Goal: Information Seeking & Learning: Learn about a topic

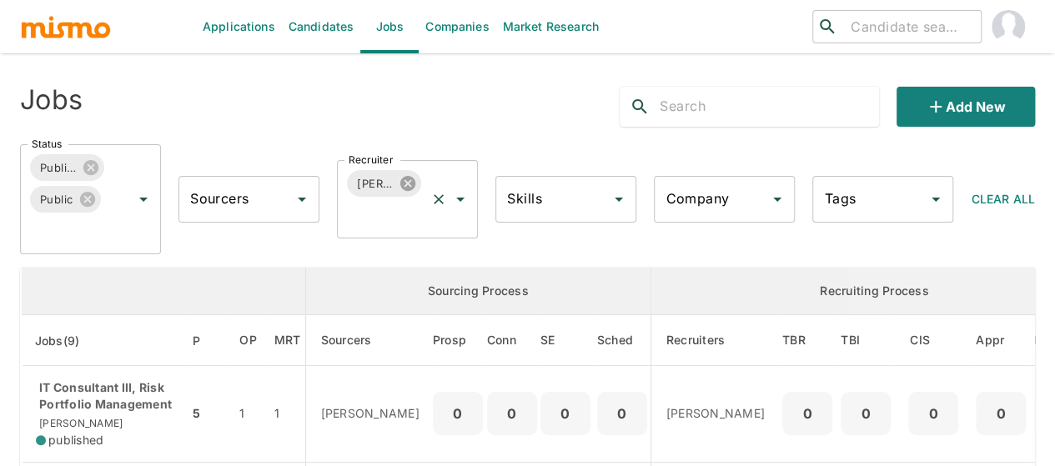
click at [407, 181] on icon at bounding box center [408, 183] width 18 height 18
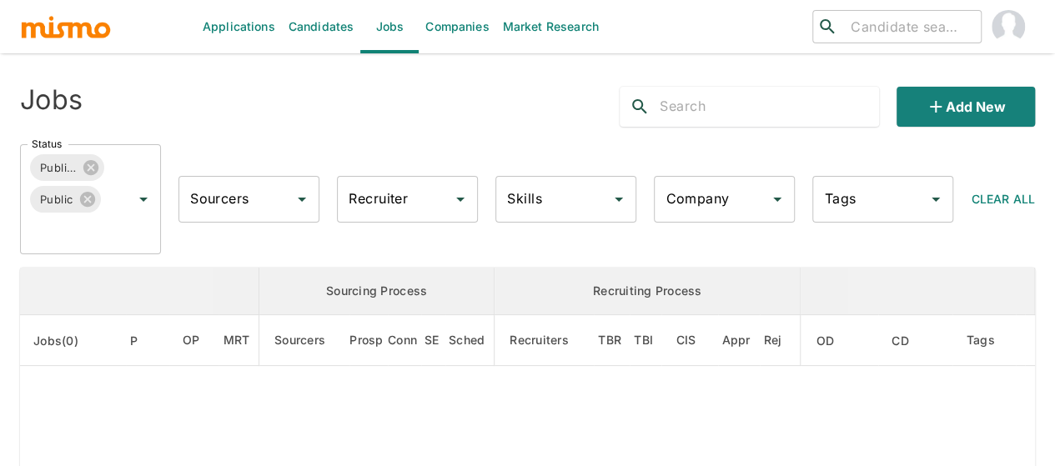
click at [384, 202] on input "Recruiter" at bounding box center [394, 199] width 101 height 32
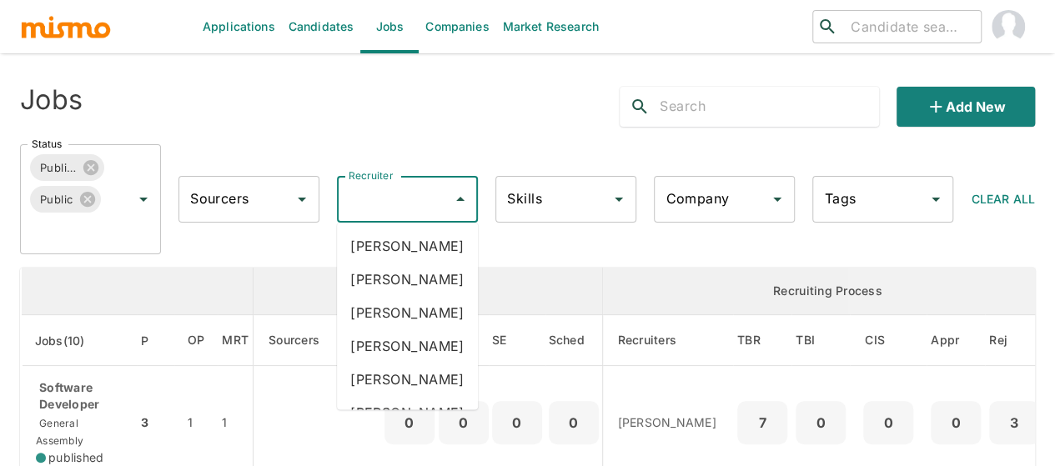
click at [384, 201] on input "Recruiter" at bounding box center [394, 199] width 101 height 32
type input "pao"
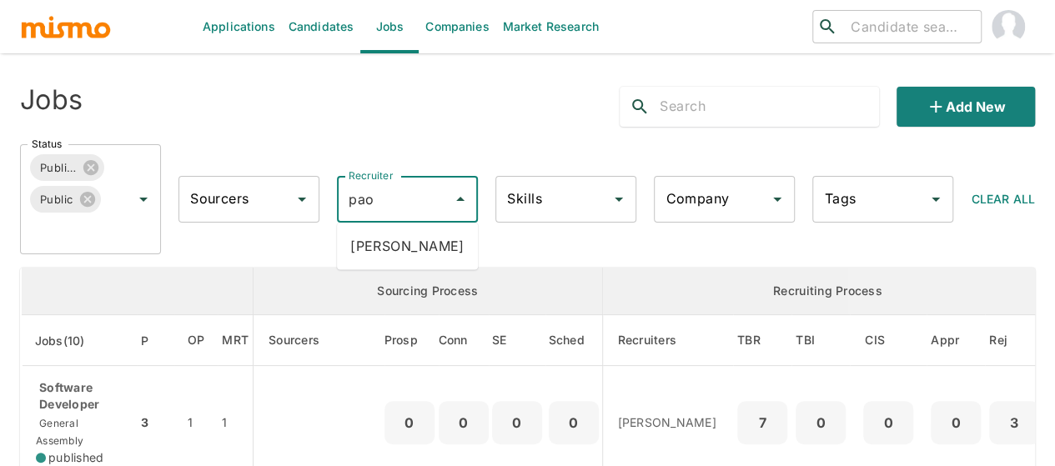
click at [394, 244] on li "Paola Pacheco" at bounding box center [407, 245] width 141 height 33
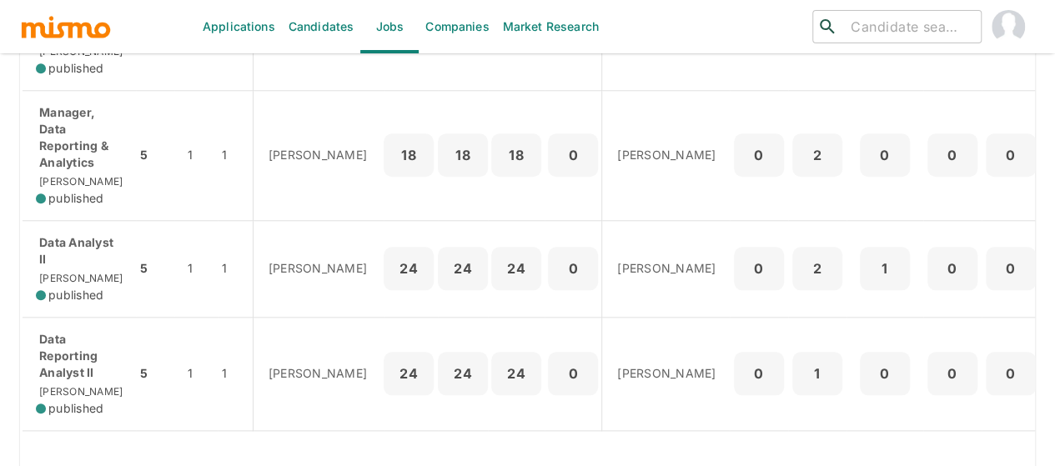
scroll to position [834, 0]
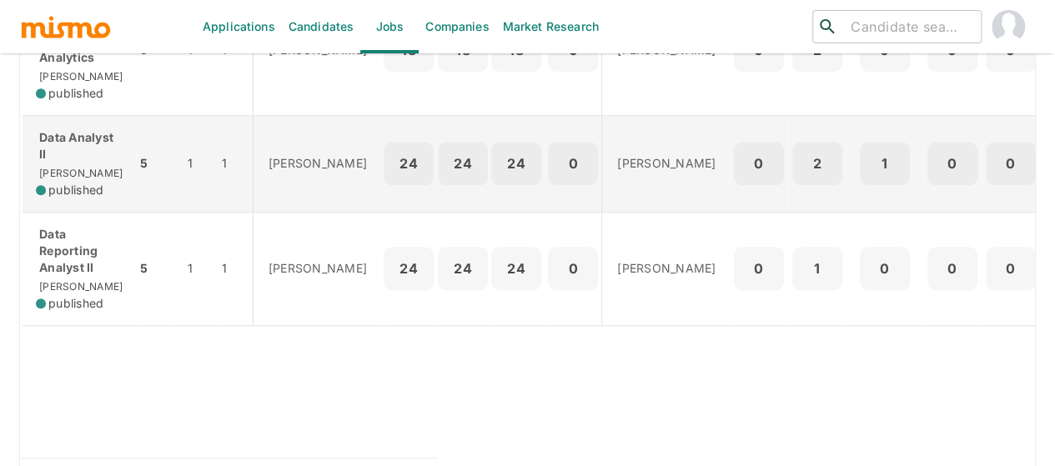
click at [100, 163] on p "Data Analyst II" at bounding box center [79, 145] width 87 height 33
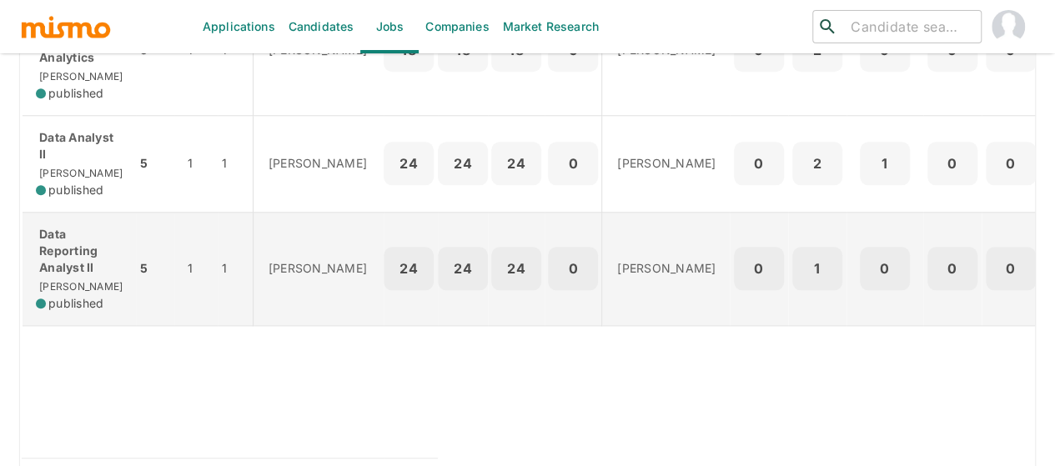
click at [70, 276] on p "Data Reporting Analyst II" at bounding box center [79, 251] width 87 height 50
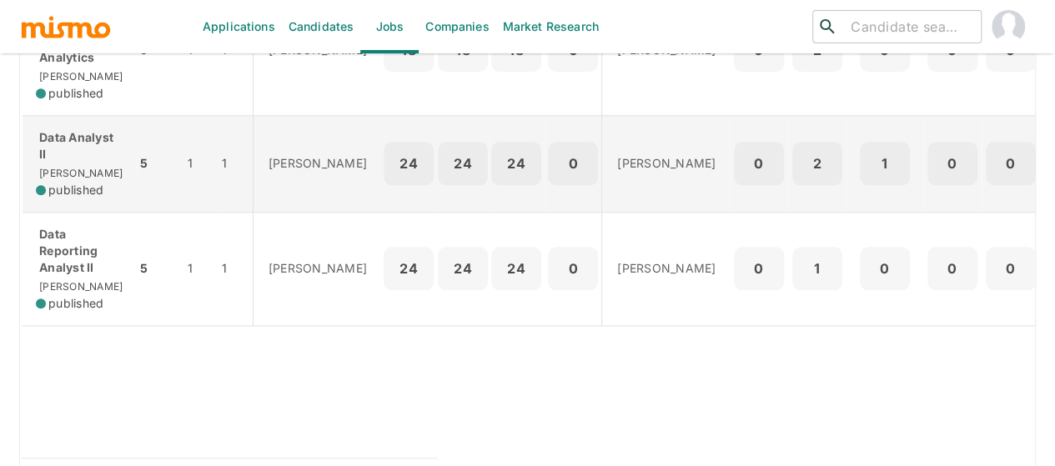
click at [72, 163] on p "Data Analyst II" at bounding box center [79, 145] width 87 height 33
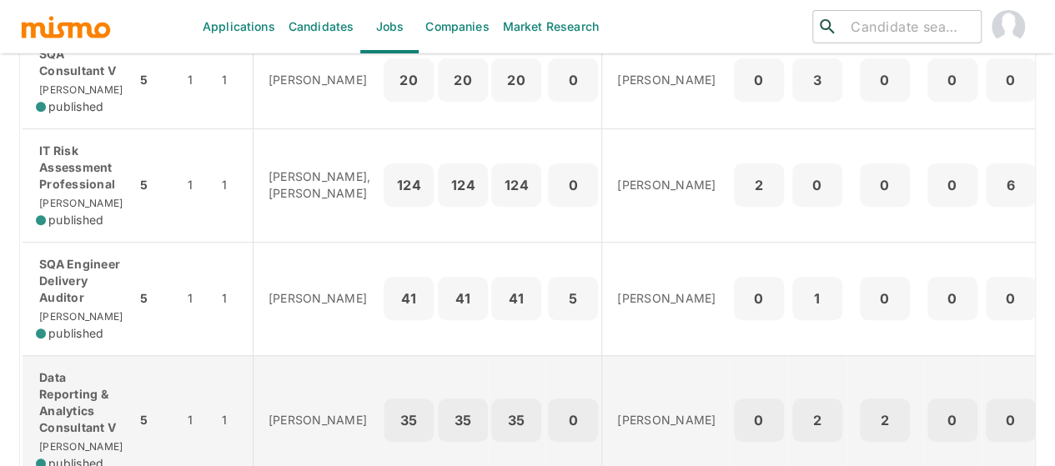
scroll to position [0, 0]
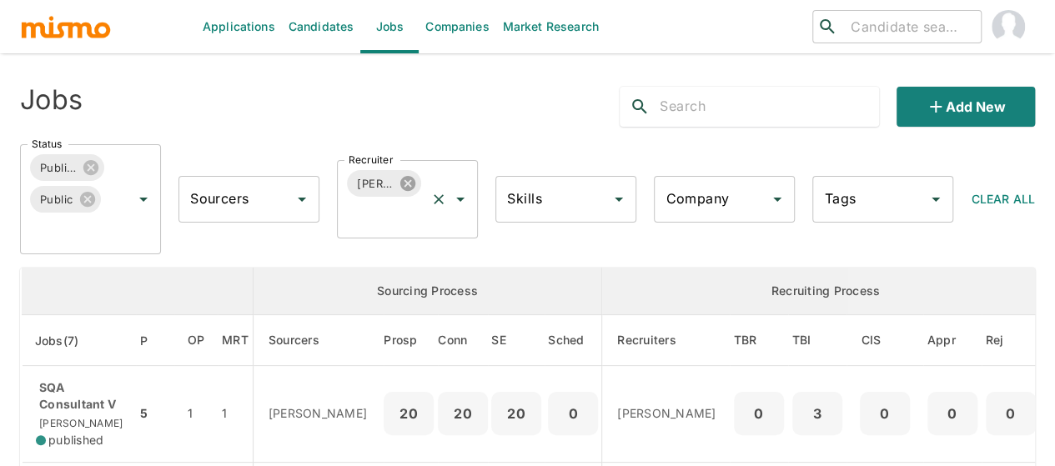
click at [411, 181] on icon at bounding box center [407, 183] width 15 height 15
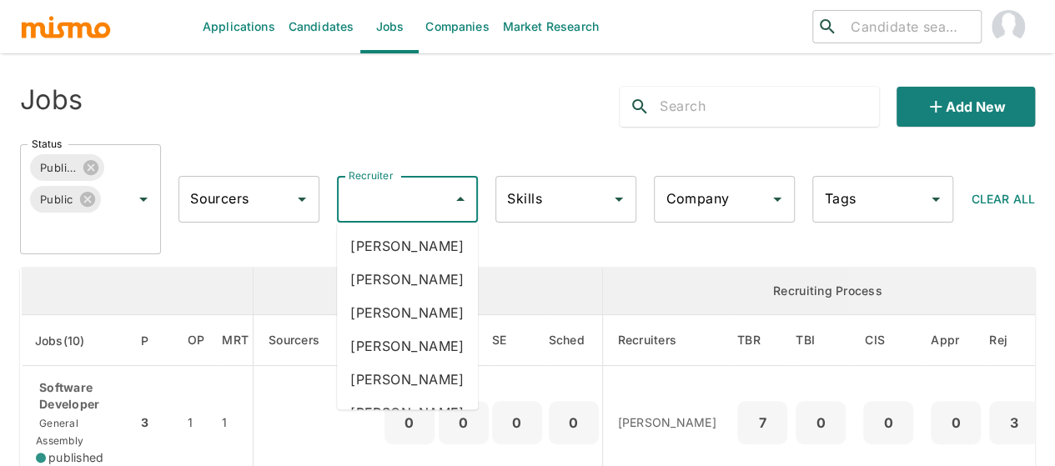
click at [389, 198] on input "Recruiter" at bounding box center [394, 199] width 101 height 32
type input "mai"
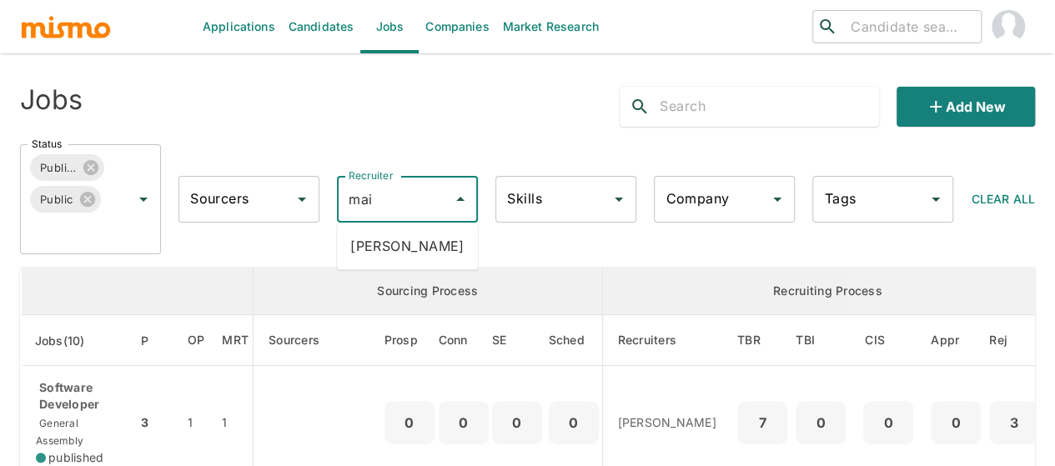
click at [404, 231] on li "Maia Reyes" at bounding box center [407, 245] width 141 height 33
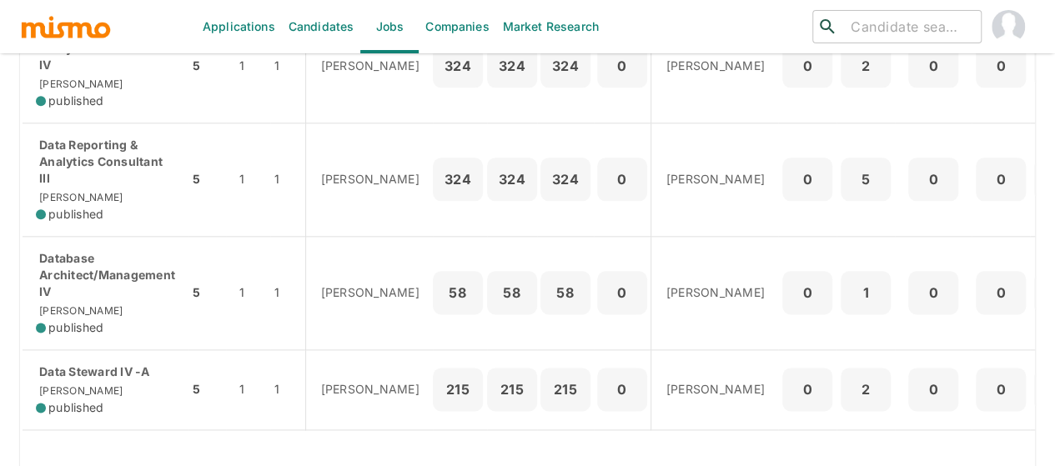
scroll to position [961, 0]
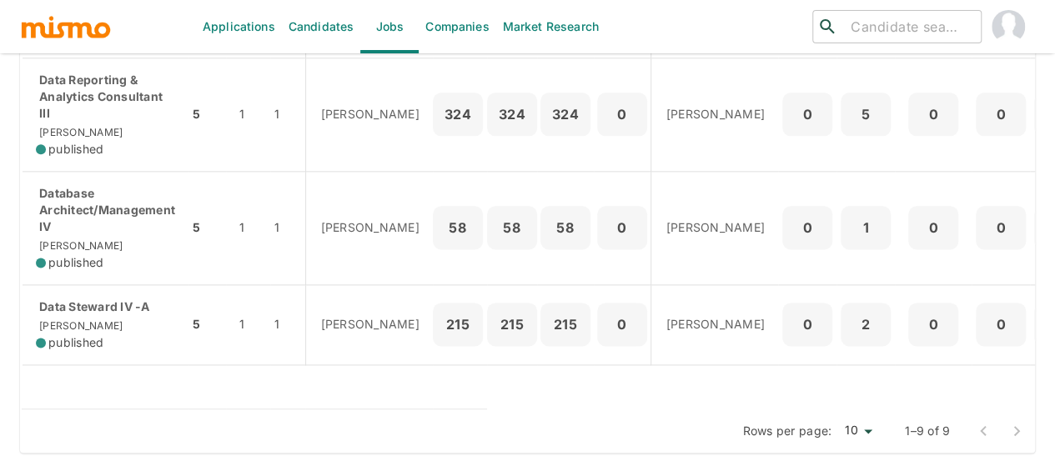
click at [861, 31] on input "search" at bounding box center [909, 26] width 130 height 23
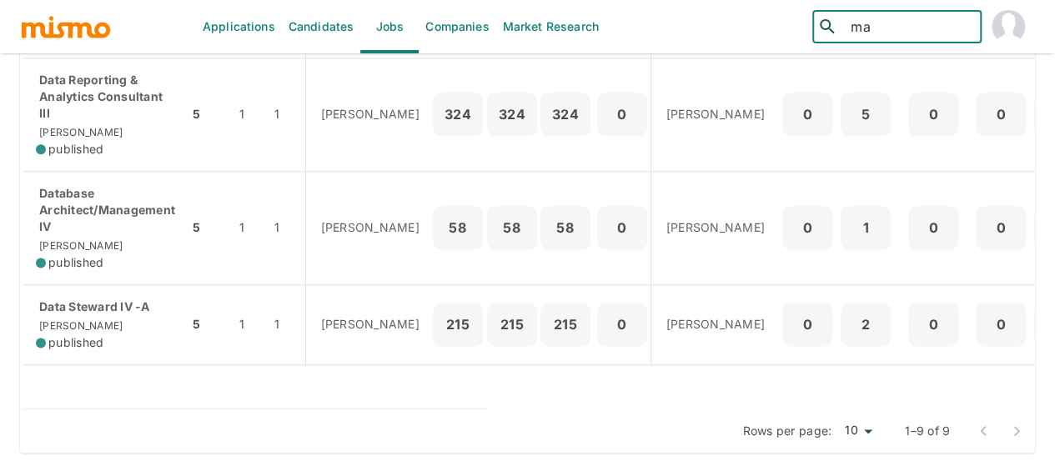
type input "m"
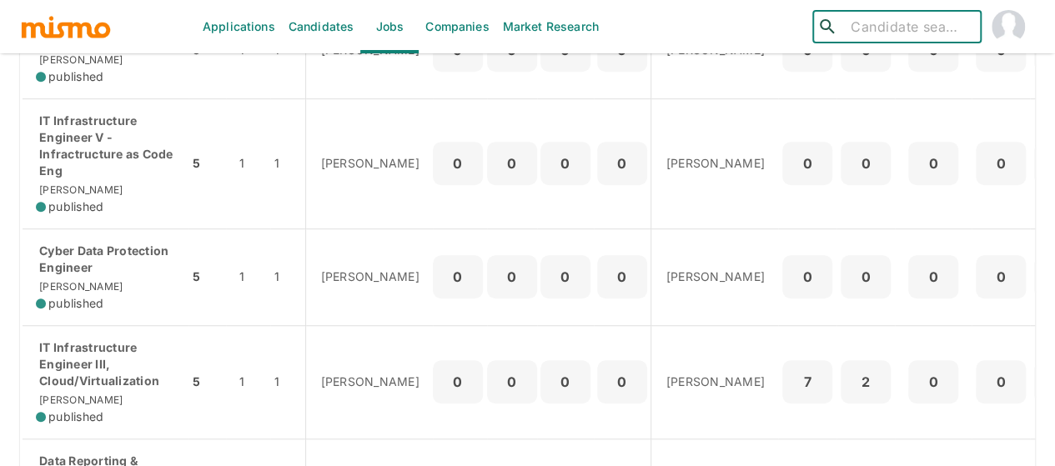
scroll to position [544, 0]
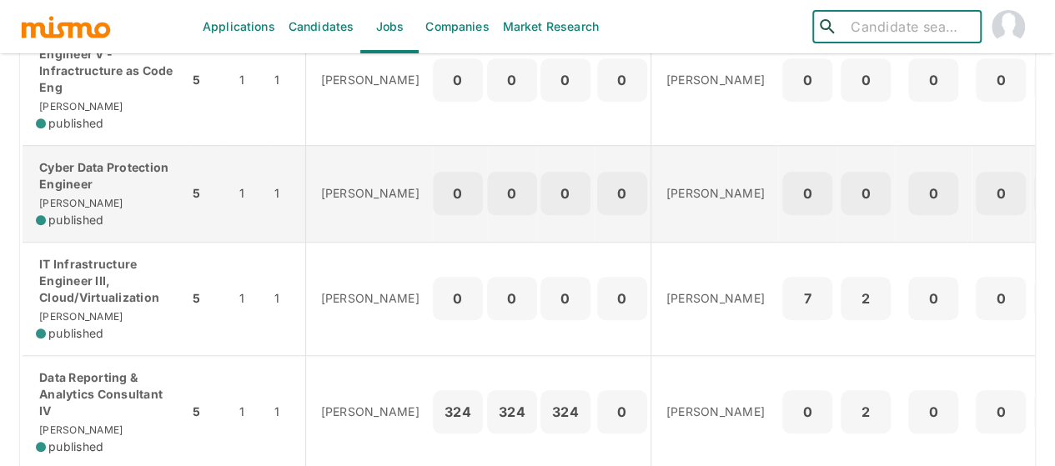
click at [113, 175] on p "Cyber Data Protection Engineer" at bounding box center [105, 175] width 139 height 33
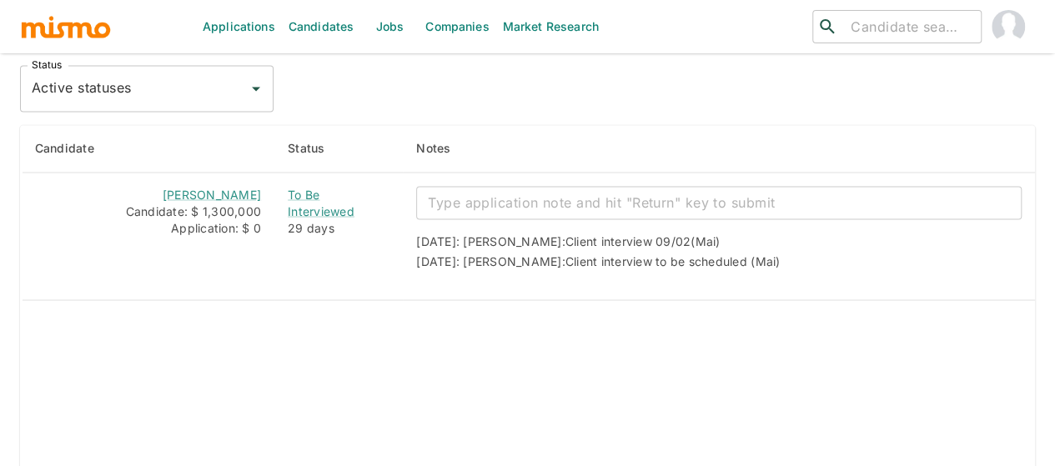
scroll to position [1462, 0]
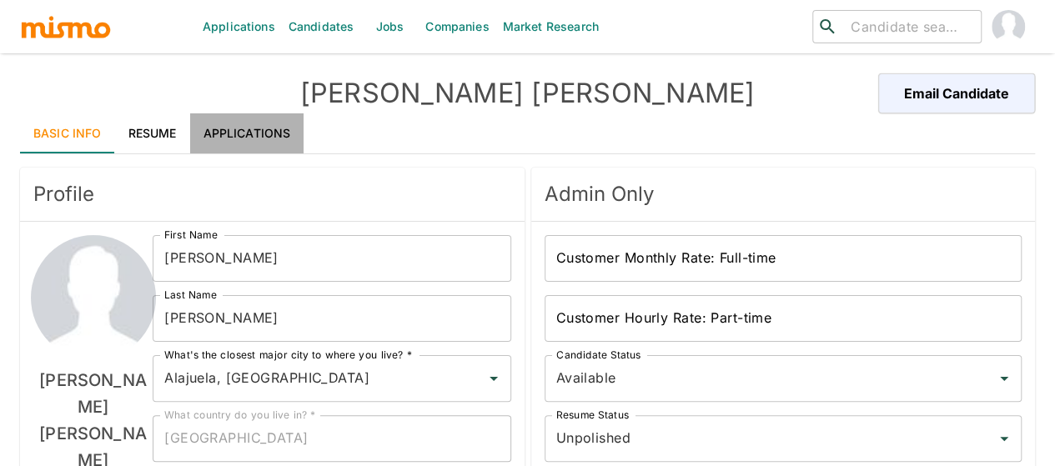
click at [245, 129] on link "Applications" at bounding box center [247, 133] width 114 height 40
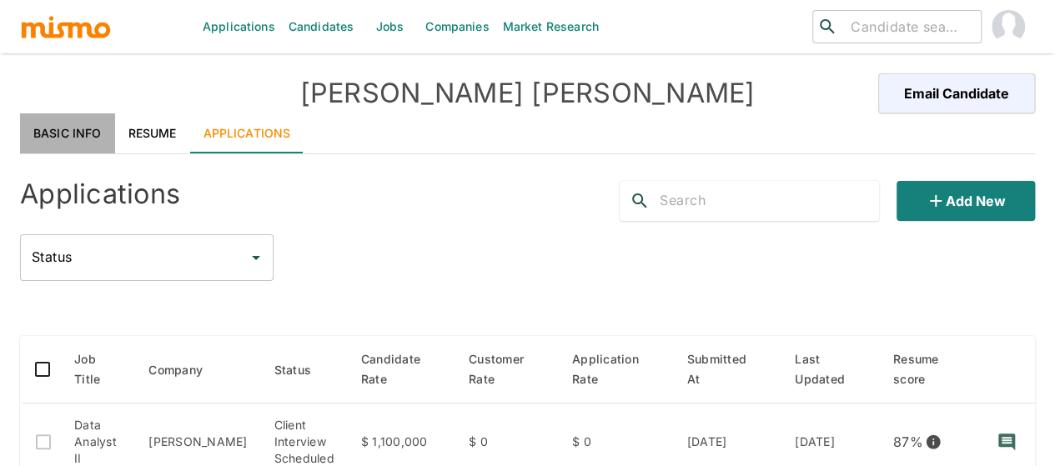
click at [53, 132] on link "Basic Info" at bounding box center [67, 133] width 95 height 40
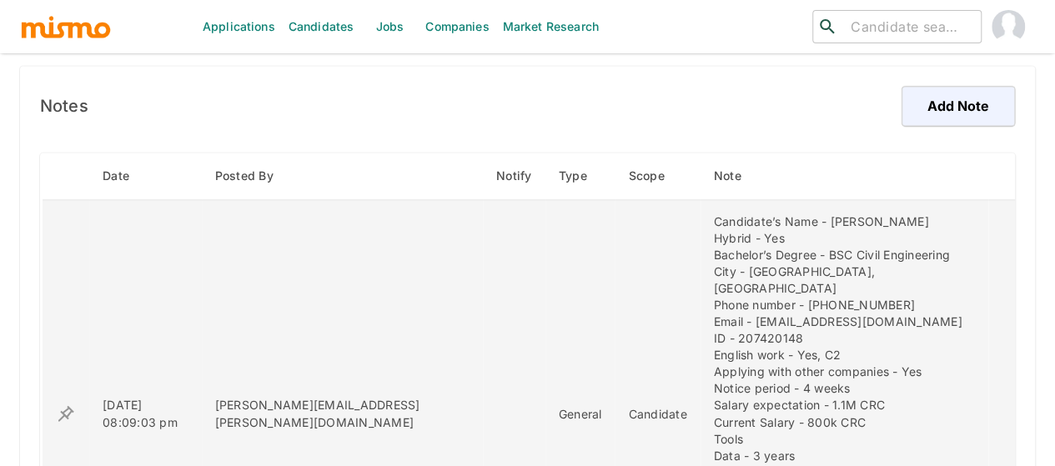
scroll to position [1167, 0]
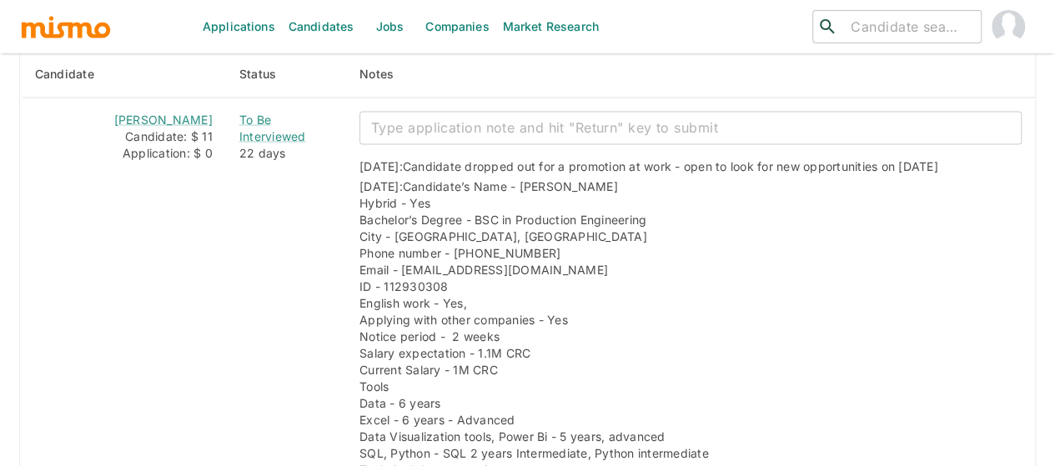
scroll to position [1353, 0]
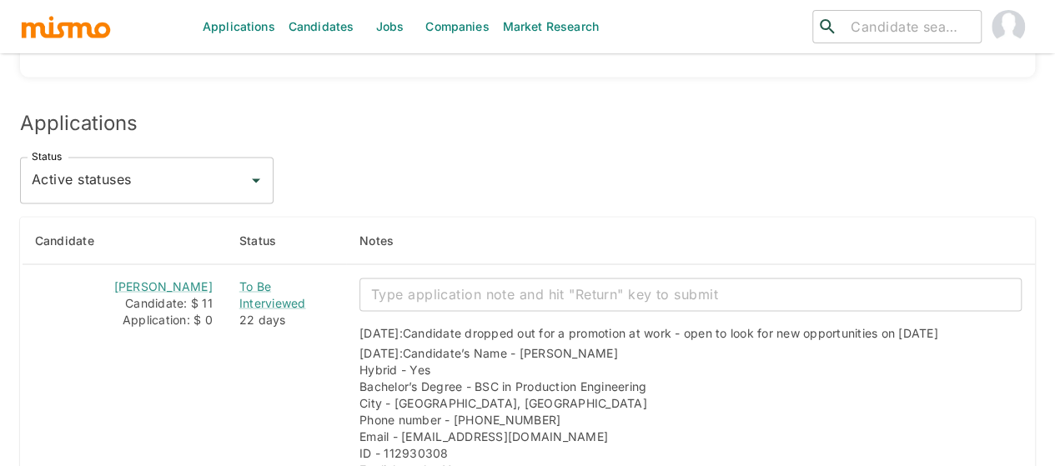
click at [258, 178] on icon "Open" at bounding box center [256, 180] width 8 height 4
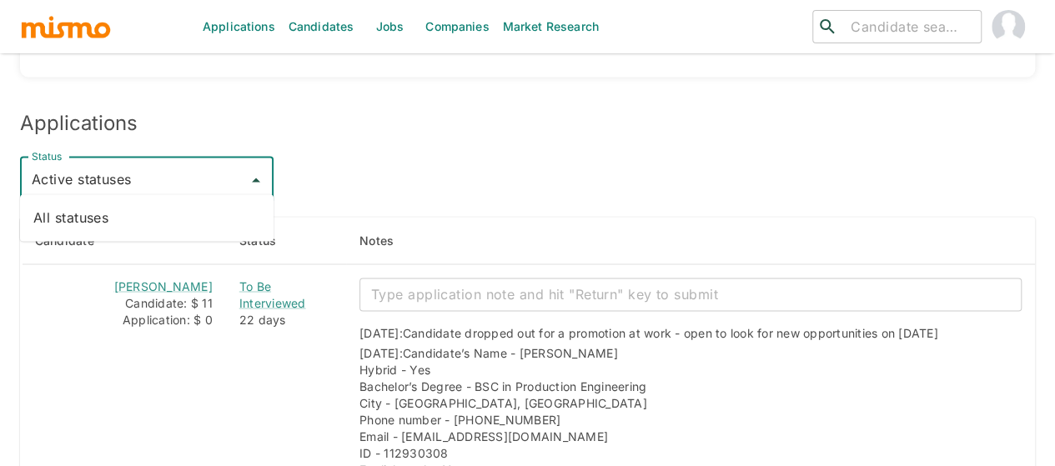
click at [158, 218] on li "All statuses" at bounding box center [146, 217] width 253 height 33
type input "All statuses"
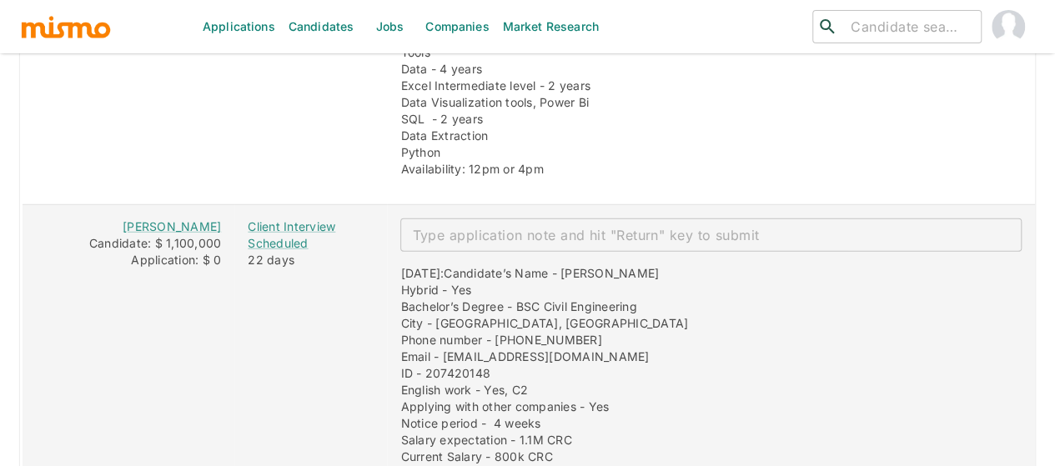
scroll to position [2270, 0]
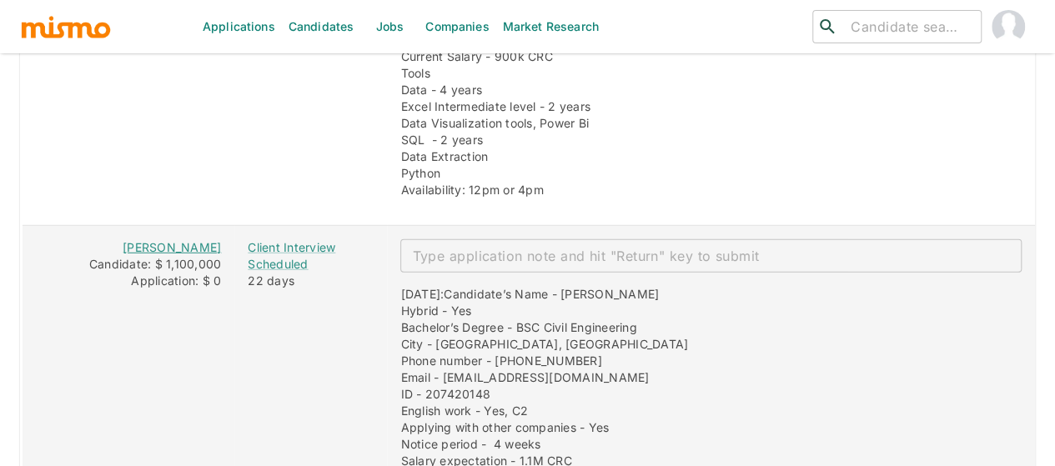
click at [160, 252] on link "Pedro Paniagua Pacheco" at bounding box center [172, 247] width 98 height 14
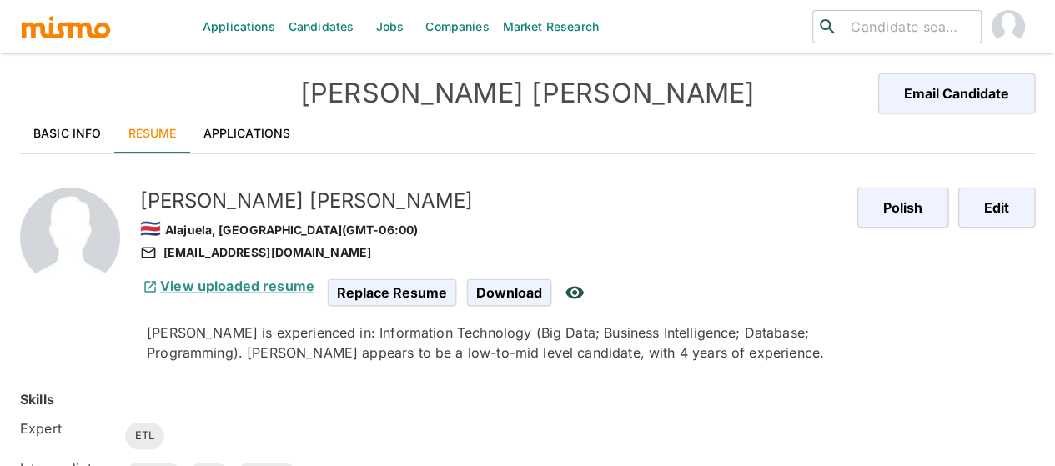
drag, startPoint x: 48, startPoint y: 128, endPoint x: 58, endPoint y: 140, distance: 15.4
click at [48, 128] on link "Basic Info" at bounding box center [67, 133] width 95 height 40
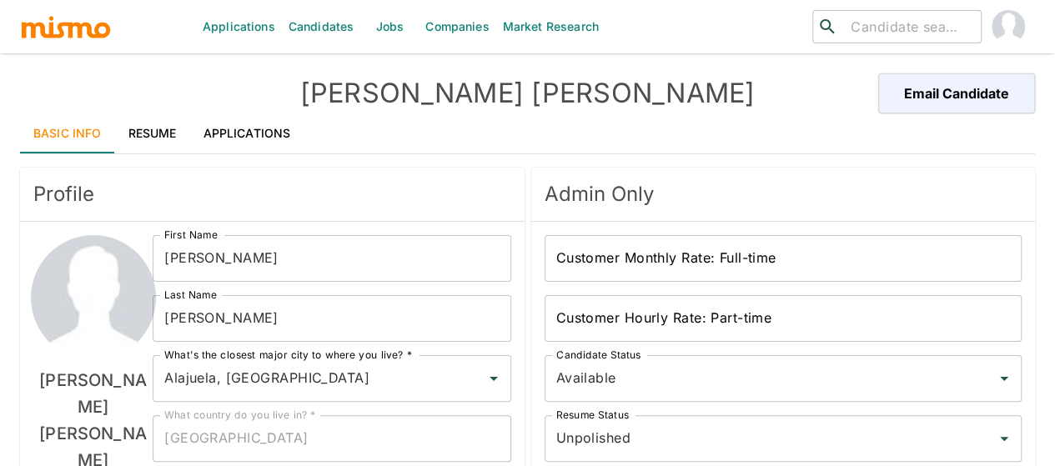
click at [165, 129] on link "Resume" at bounding box center [152, 133] width 75 height 40
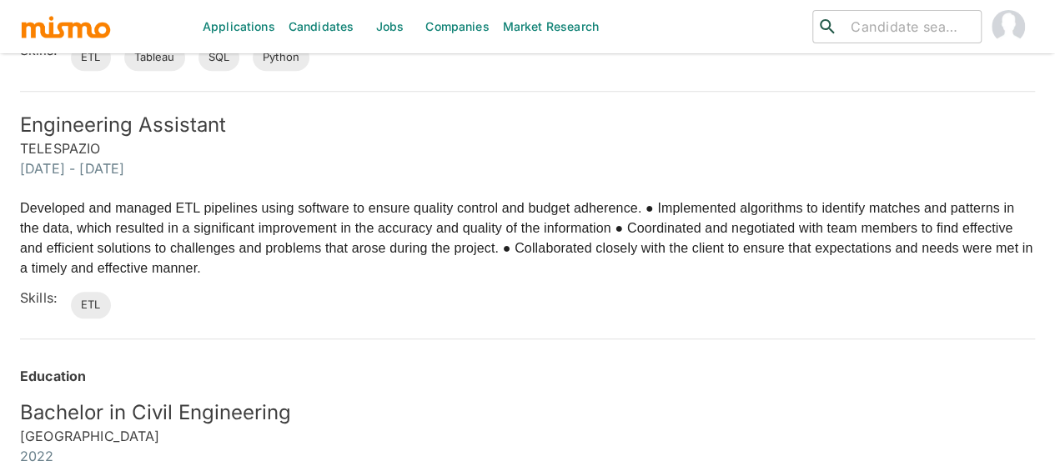
scroll to position [838, 0]
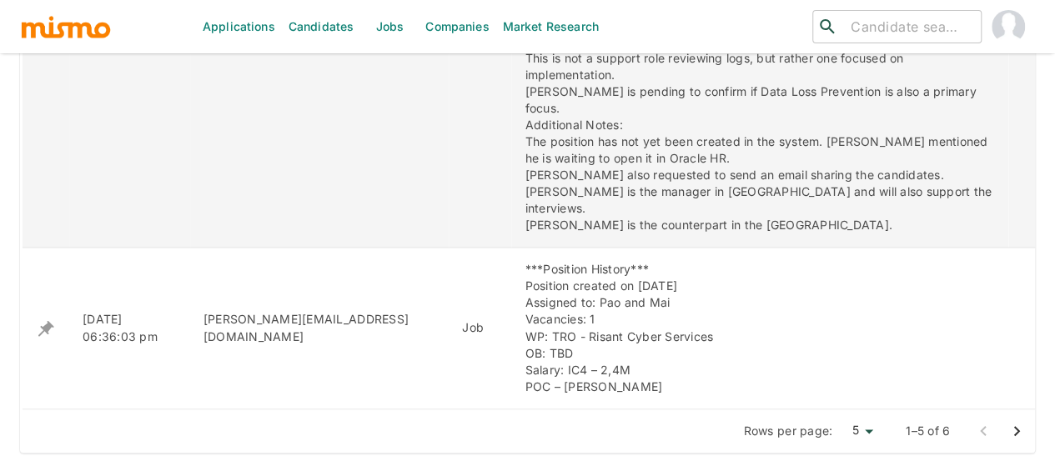
scroll to position [1167, 0]
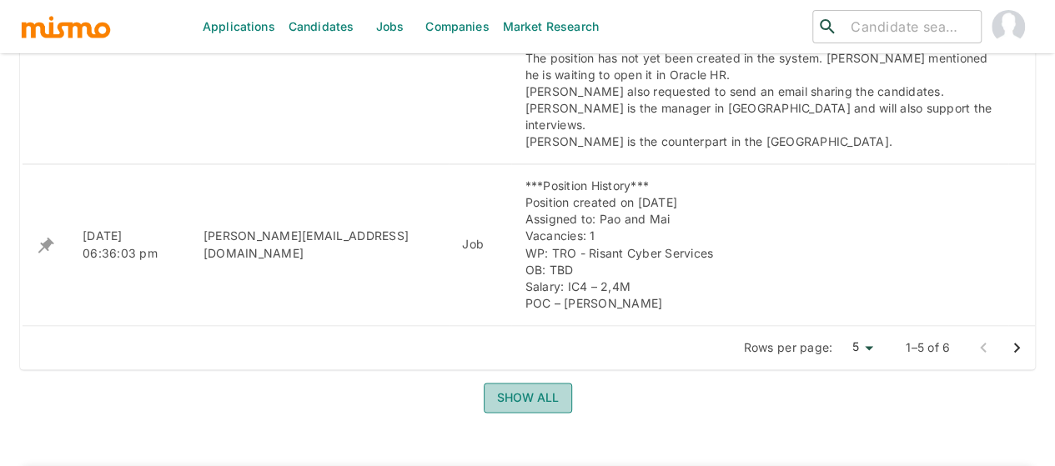
click at [515, 383] on button "Show all" at bounding box center [528, 398] width 88 height 31
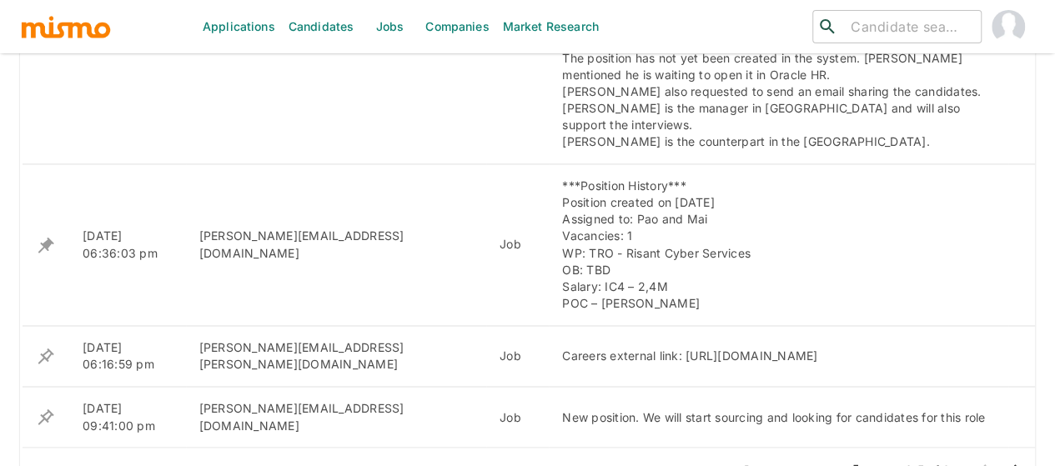
click at [1016, 459] on icon "Go to next page" at bounding box center [1016, 469] width 20 height 20
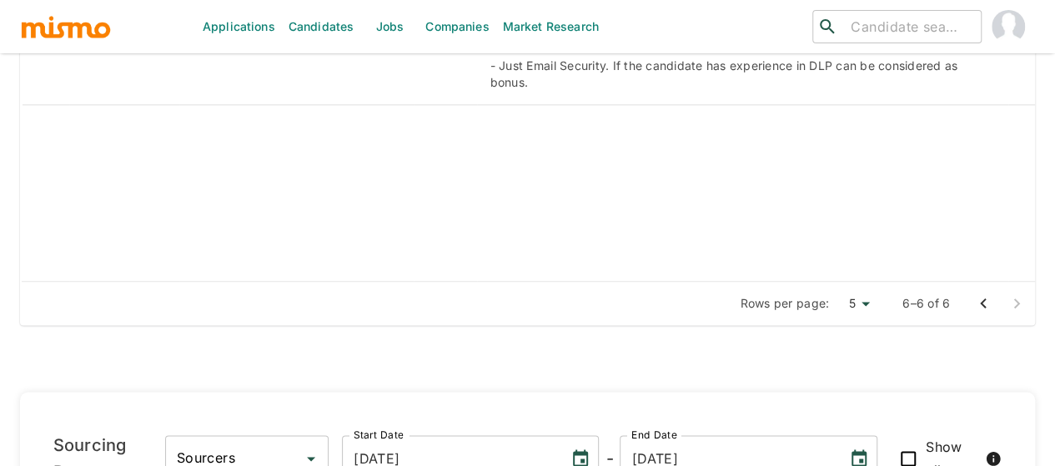
scroll to position [1001, 0]
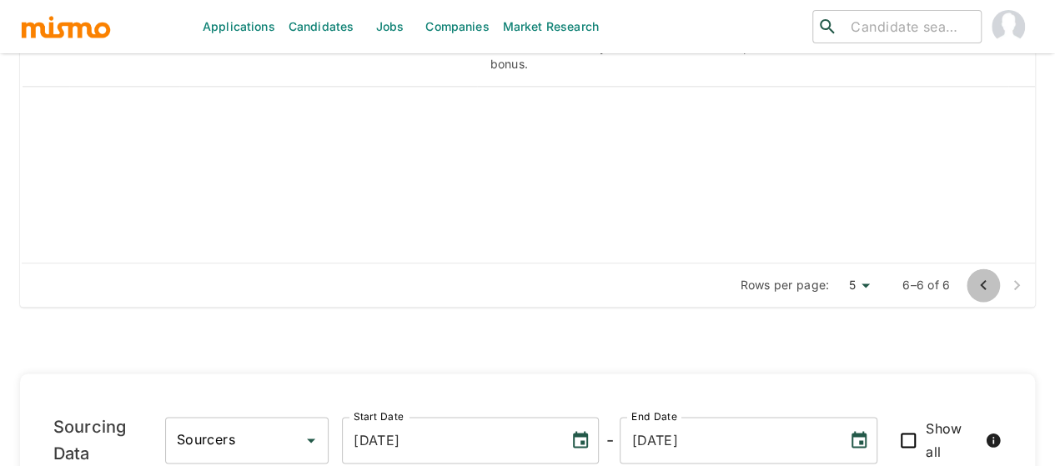
click at [980, 275] on icon "Go to previous page" at bounding box center [983, 285] width 20 height 20
